Goal: Complete application form

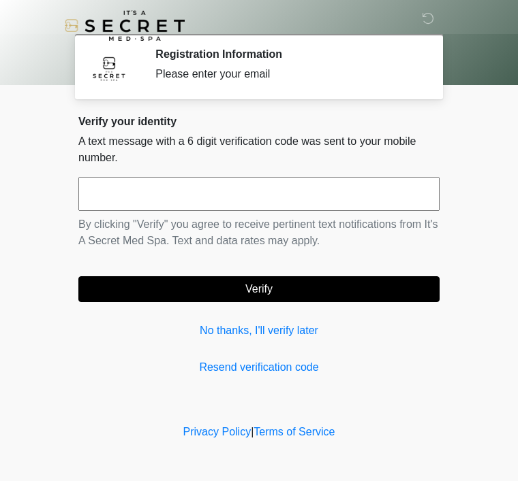
click at [178, 193] on input "text" at bounding box center [258, 194] width 361 height 34
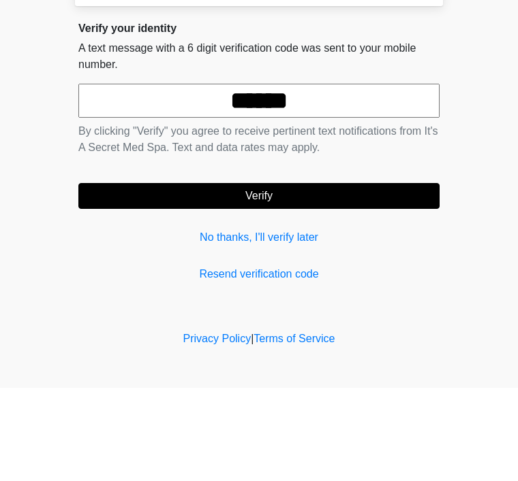
type input "******"
click at [331, 180] on form "****** By clicking "Verify" you agree to receive pertinent text notifications f…" at bounding box center [258, 239] width 361 height 125
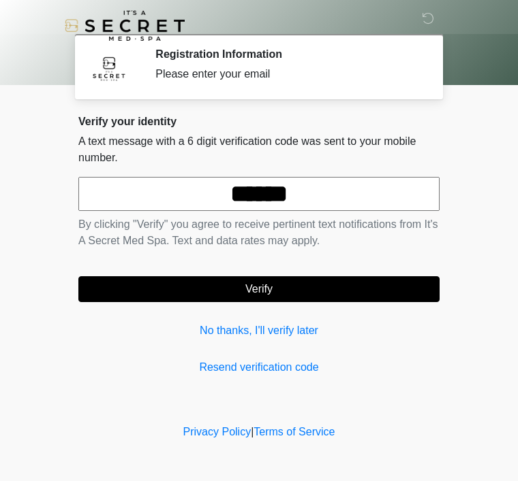
click at [336, 287] on button "Verify" at bounding box center [258, 289] width 361 height 26
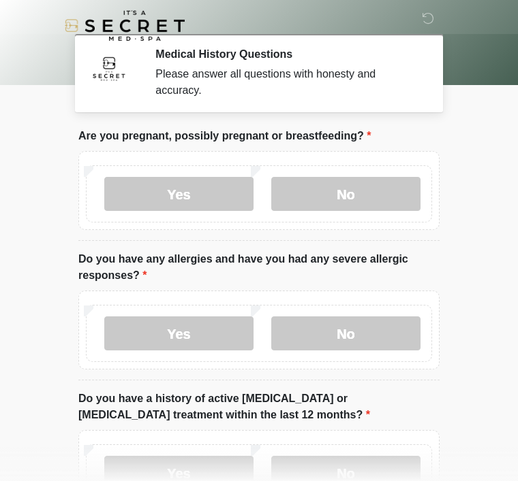
click at [383, 200] on label "No" at bounding box center [345, 194] width 149 height 34
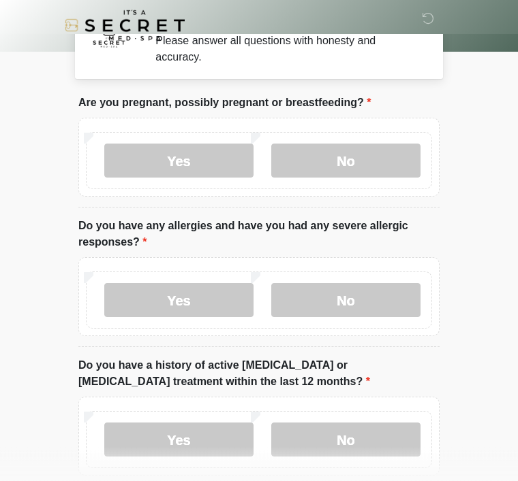
scroll to position [33, 0]
click at [225, 296] on label "Yes" at bounding box center [178, 300] width 149 height 34
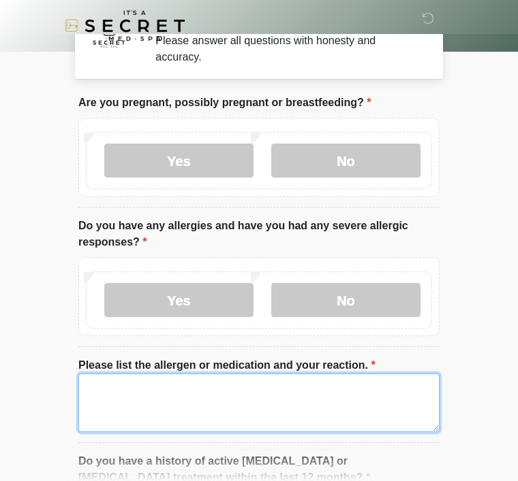
click at [221, 389] on textarea "Please list the allergen or medication and your reaction." at bounding box center [258, 403] width 361 height 59
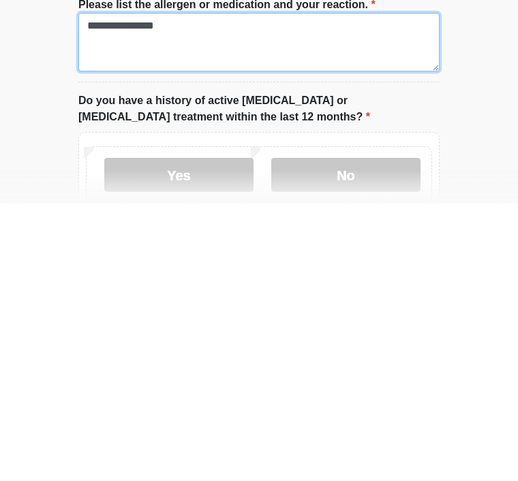
type textarea "**********"
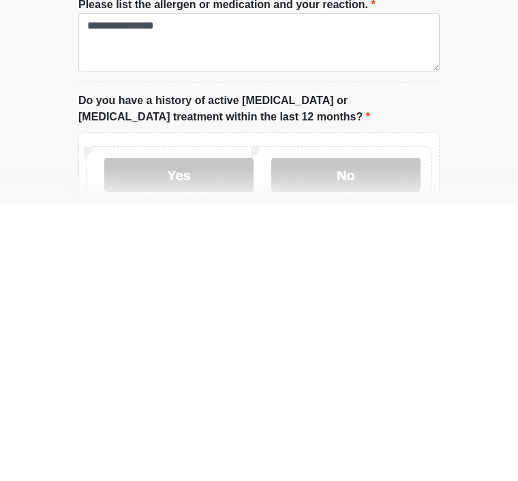
click at [377, 436] on label "No" at bounding box center [345, 453] width 149 height 34
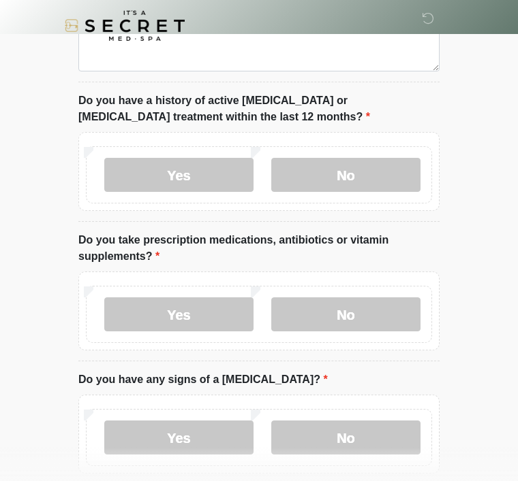
click at [368, 313] on label "No" at bounding box center [345, 315] width 149 height 34
click at [334, 428] on label "No" at bounding box center [345, 438] width 149 height 34
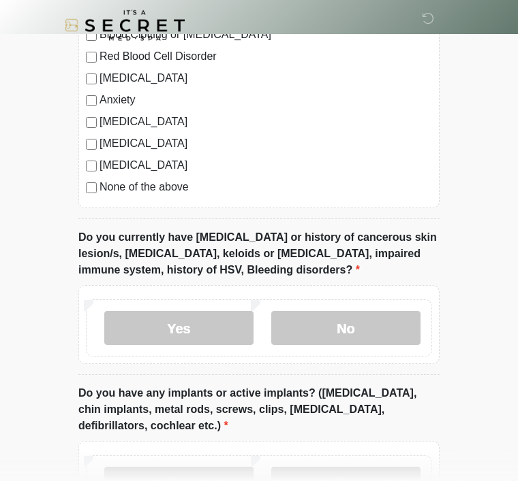
scroll to position [1004, 0]
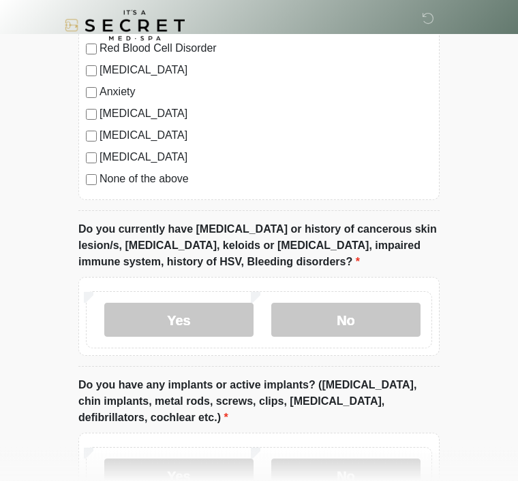
click at [383, 308] on label "No" at bounding box center [345, 321] width 149 height 34
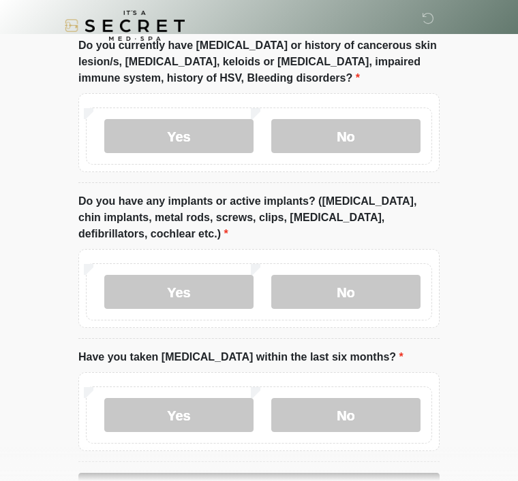
scroll to position [1190, 0]
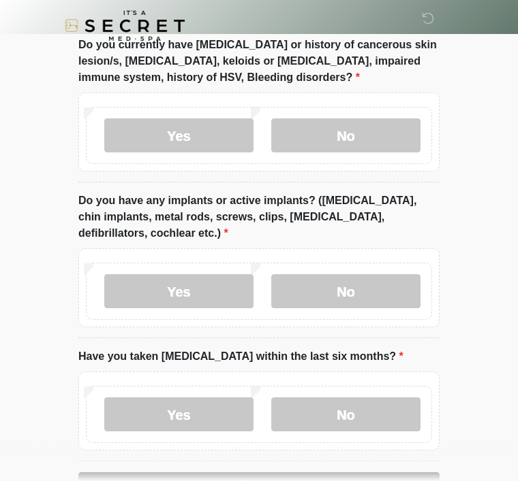
click at [387, 284] on label "No" at bounding box center [345, 291] width 149 height 34
click at [343, 406] on label "No" at bounding box center [345, 415] width 149 height 34
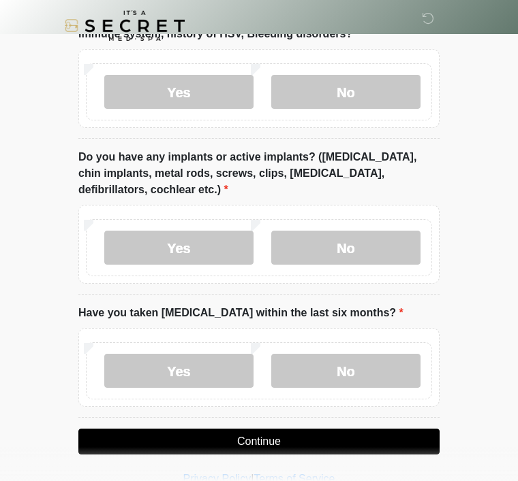
click at [363, 432] on button "Continue" at bounding box center [258, 442] width 361 height 26
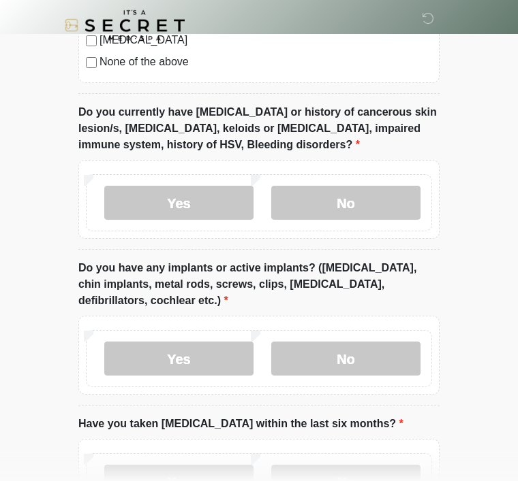
scroll to position [1233, 0]
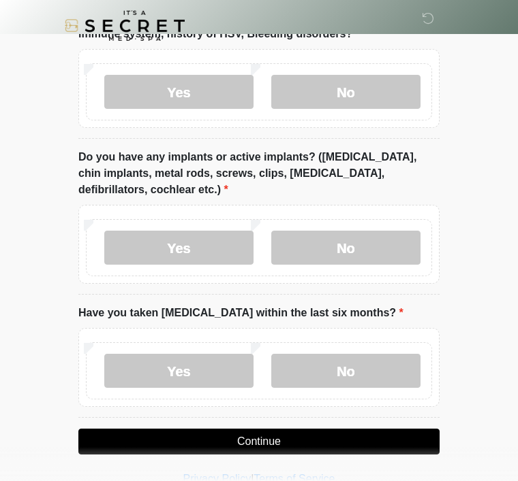
click at [348, 433] on button "Continue" at bounding box center [258, 442] width 361 height 26
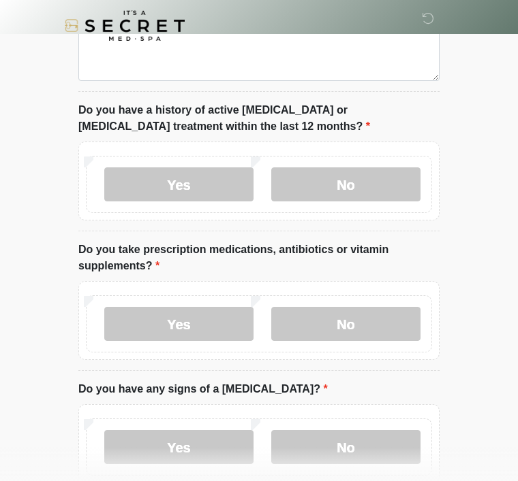
scroll to position [0, 0]
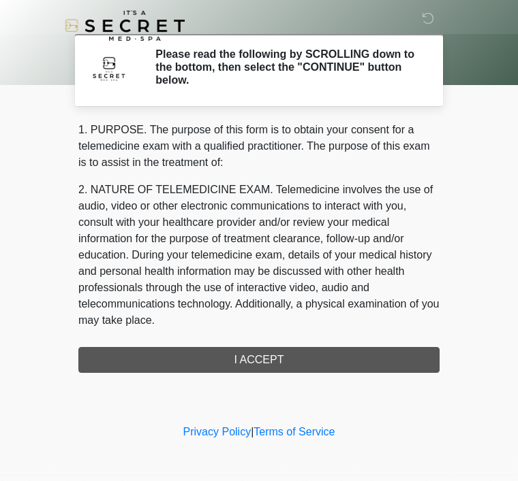
click at [372, 347] on div "1. PURPOSE. The purpose of this form is to obtain your consent for a telemedici…" at bounding box center [258, 247] width 361 height 251
click at [365, 362] on div "1. PURPOSE. The purpose of this form is to obtain your consent for a telemedici…" at bounding box center [258, 247] width 361 height 251
click at [358, 360] on div "1. PURPOSE. The purpose of this form is to obtain your consent for a telemedici…" at bounding box center [258, 247] width 361 height 251
click at [319, 361] on div "1. PURPOSE. The purpose of this form is to obtain your consent for a telemedici…" at bounding box center [258, 247] width 361 height 251
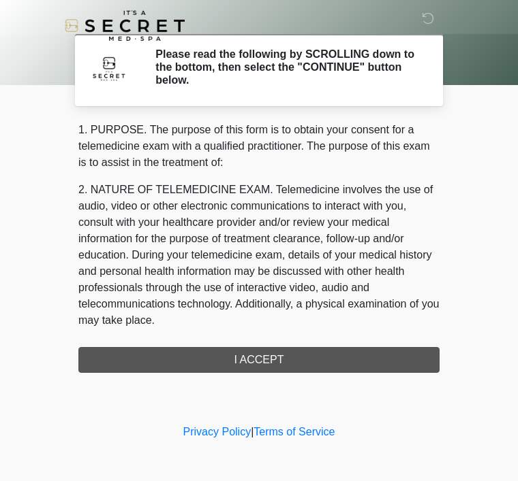
click at [319, 360] on div "1. PURPOSE. The purpose of this form is to obtain your consent for a telemedici…" at bounding box center [258, 247] width 361 height 251
click at [284, 366] on div "1. PURPOSE. The purpose of this form is to obtain your consent for a telemedici…" at bounding box center [258, 247] width 361 height 251
click at [285, 353] on div "1. PURPOSE. The purpose of this form is to obtain your consent for a telemedici…" at bounding box center [258, 247] width 361 height 251
click at [285, 352] on div "1. PURPOSE. The purpose of this form is to obtain your consent for a telemedici…" at bounding box center [258, 247] width 361 height 251
click at [253, 371] on div "1. PURPOSE. The purpose of this form is to obtain your consent for a telemedici…" at bounding box center [258, 247] width 361 height 251
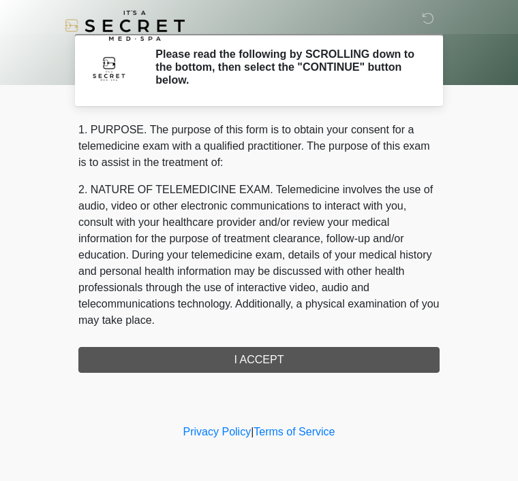
click at [253, 370] on div "1. PURPOSE. The purpose of this form is to obtain your consent for a telemedici…" at bounding box center [258, 247] width 361 height 251
click at [240, 366] on div "1. PURPOSE. The purpose of this form is to obtain your consent for a telemedici…" at bounding box center [258, 247] width 361 height 251
click at [239, 365] on div "1. PURPOSE. The purpose of this form is to obtain your consent for a telemedici…" at bounding box center [258, 247] width 361 height 251
click at [234, 370] on div "1. PURPOSE. The purpose of this form is to obtain your consent for a telemedici…" at bounding box center [258, 247] width 361 height 251
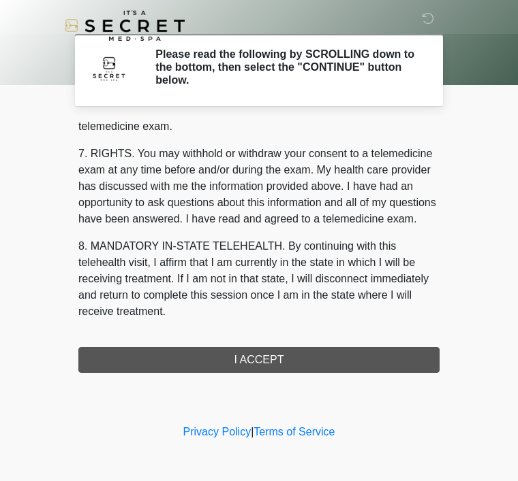
scroll to position [581, 0]
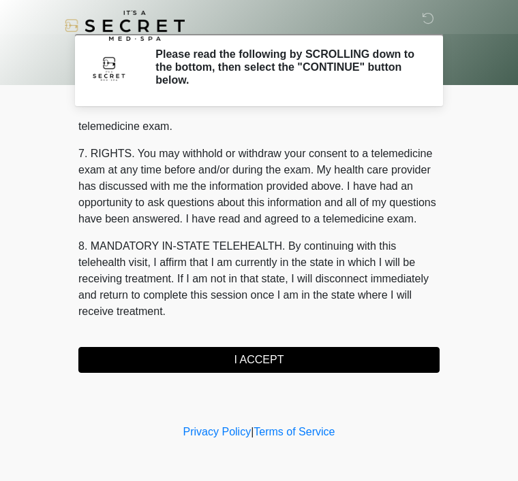
click at [298, 358] on button "I ACCEPT" at bounding box center [258, 360] width 361 height 26
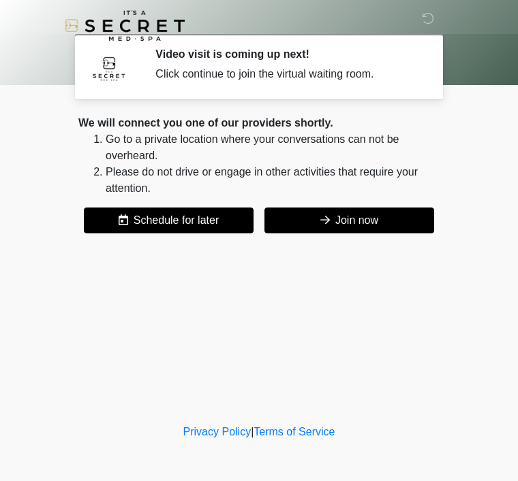
click at [404, 218] on button "Join now" at bounding box center [349, 221] width 170 height 26
